Goal: Transaction & Acquisition: Purchase product/service

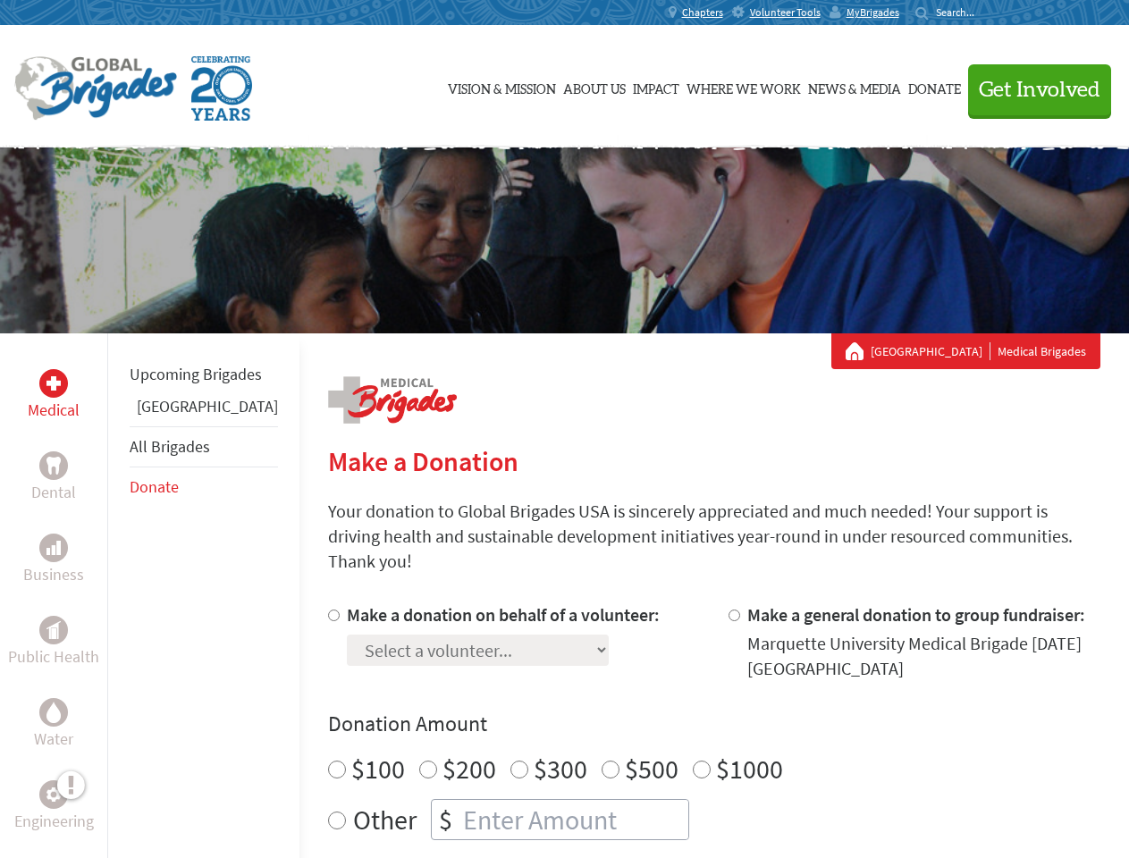
click at [987, 13] on div "Search for:" at bounding box center [952, 12] width 72 height 14
click at [1032, 89] on span "Get Involved" at bounding box center [1040, 90] width 122 height 21
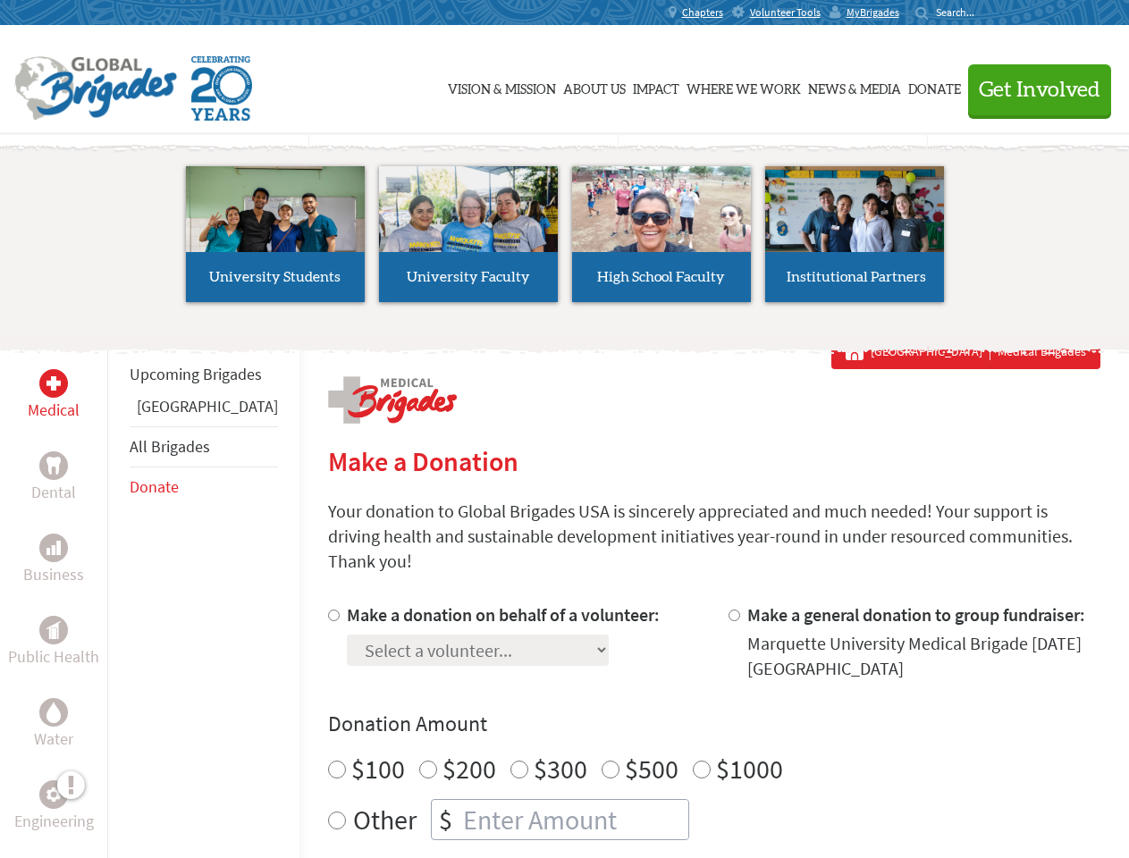
click at [565, 241] on li "High School Faculty" at bounding box center [661, 234] width 193 height 165
click at [118, 596] on div "Upcoming Brigades Panama All Brigades Donate" at bounding box center [203, 763] width 192 height 858
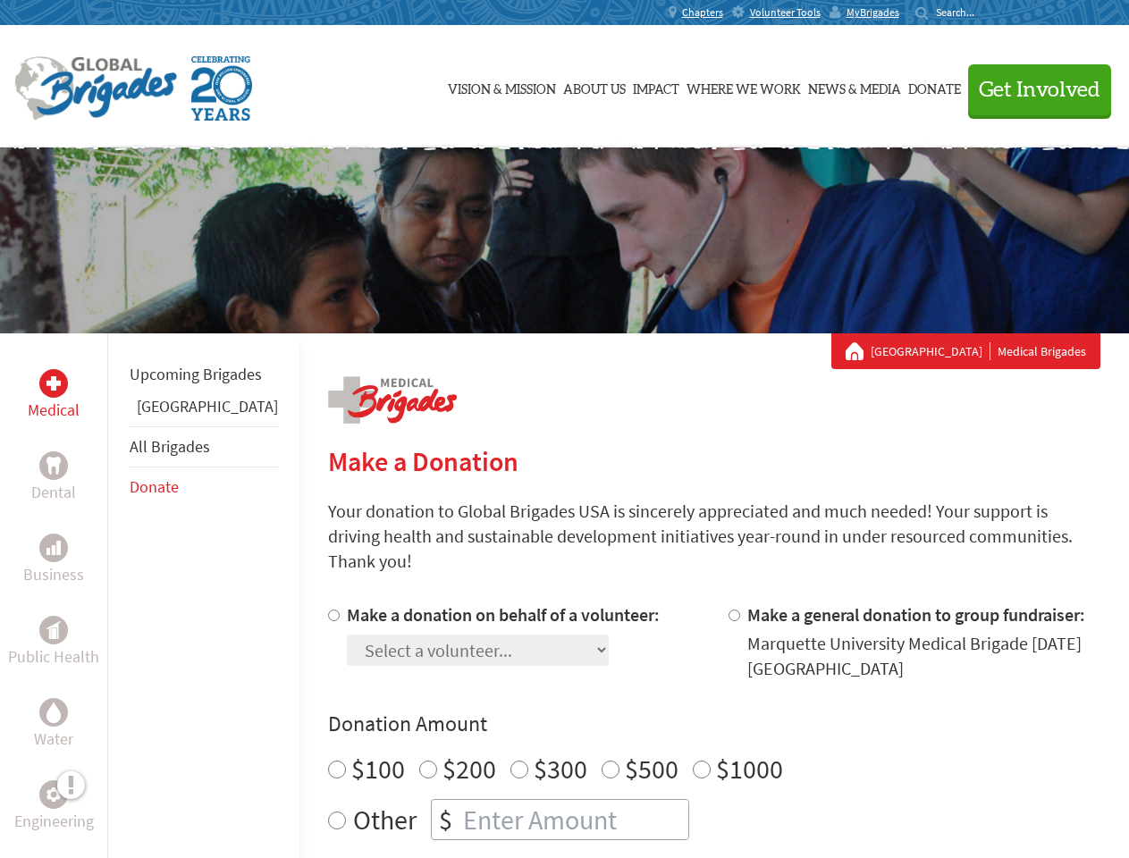
click at [683, 718] on div "Donation Amount $100 $200 $300 $500 $1000 Other $" at bounding box center [714, 775] width 773 height 131
click at [328, 610] on input "Make a donation on behalf of a volunteer:" at bounding box center [334, 616] width 12 height 12
radio input "true"
click at [729, 610] on input "Make a general donation to group fundraiser:" at bounding box center [735, 616] width 12 height 12
radio input "true"
